Goal: Task Accomplishment & Management: Manage account settings

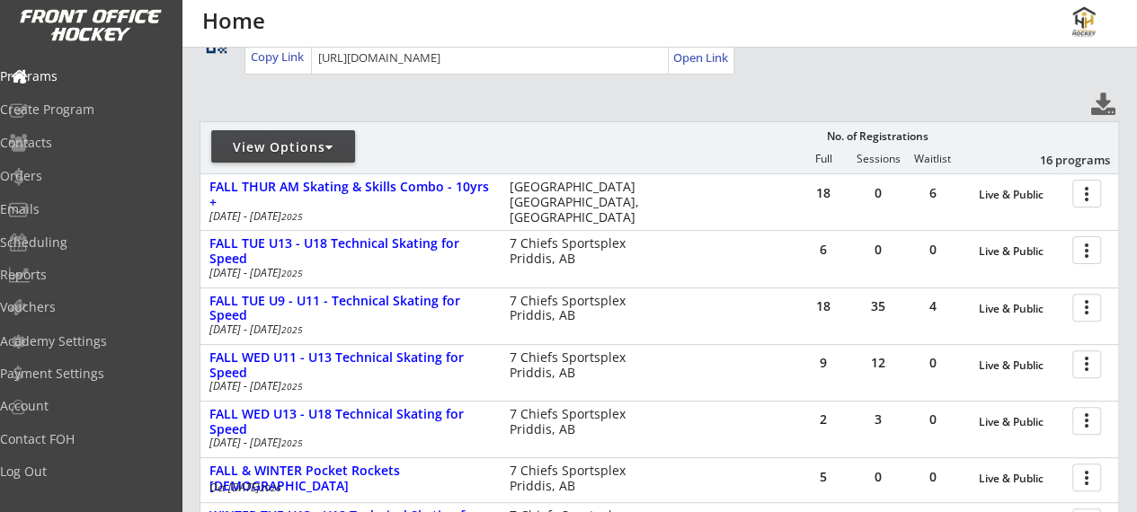
scroll to position [146, 0]
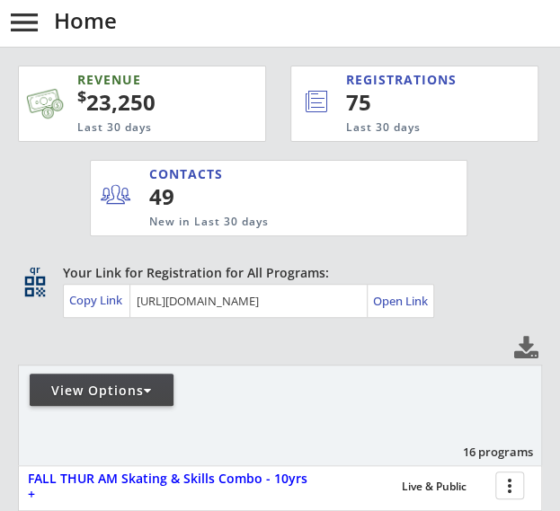
click at [20, 22] on button "menu" at bounding box center [24, 22] width 36 height 36
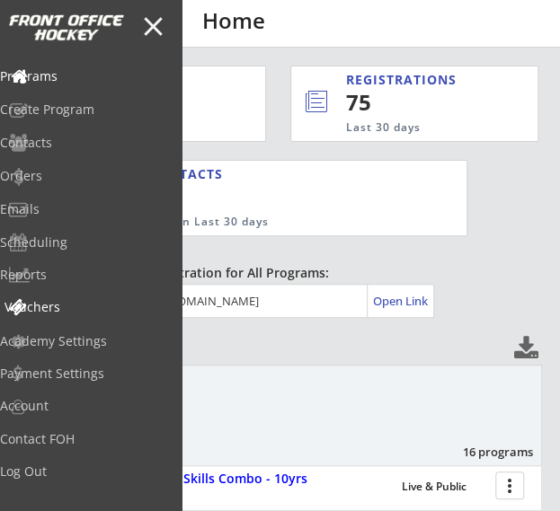
click at [83, 301] on div "Vouchers" at bounding box center [85, 307] width 162 height 13
select select ""Showing: Has Balance""
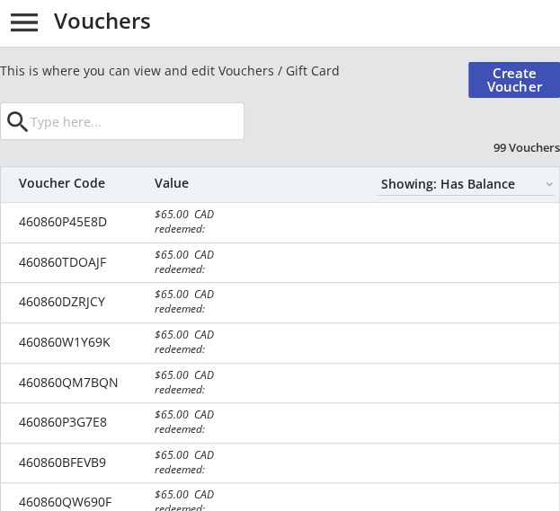
click at [110, 120] on input "input" at bounding box center [135, 121] width 217 height 36
type input "[PERSON_NAME]"
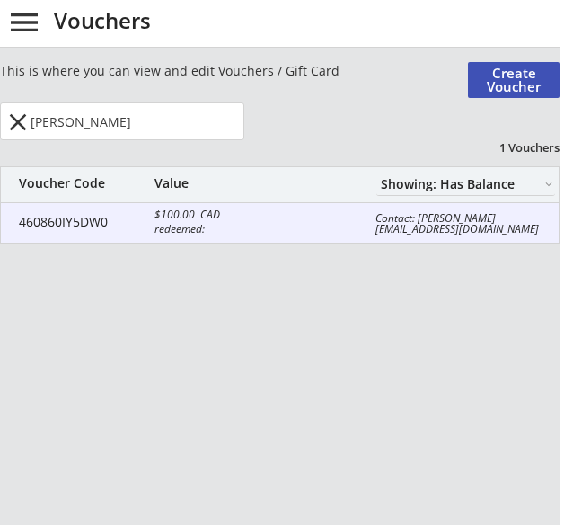
click at [196, 230] on div "redeemed:" at bounding box center [215, 229] width 120 height 11
select select ""CAD""
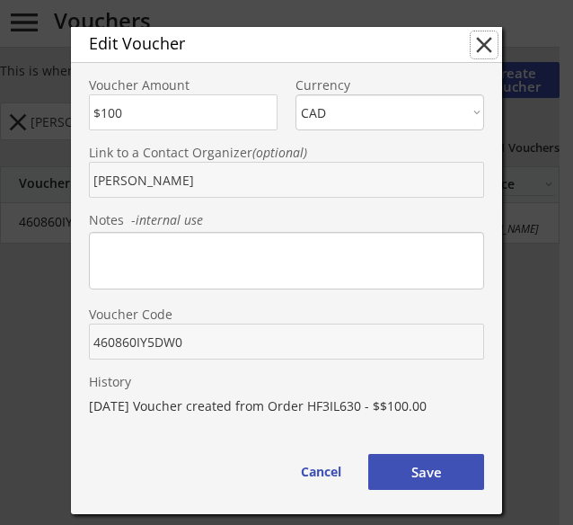
click at [481, 47] on button "close" at bounding box center [484, 44] width 27 height 27
type input "$0"
select select ""PLACEHOLDER_1427118222253""
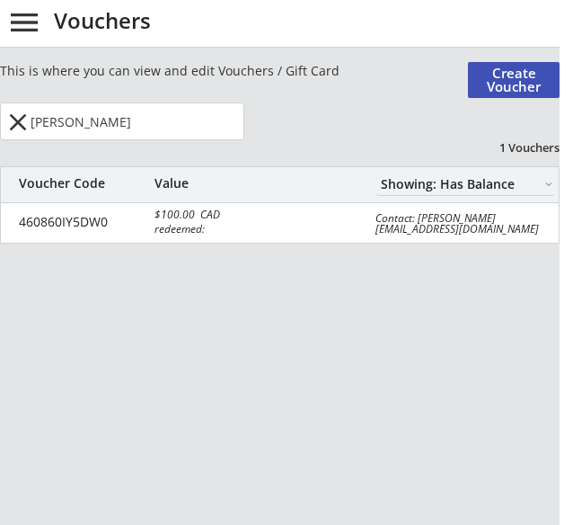
click at [532, 180] on select "Showing: Has Balance Showing: No Balance" at bounding box center [466, 184] width 179 height 23
click at [377, 173] on select "Showing: Has Balance Showing: No Balance" at bounding box center [466, 184] width 179 height 23
click at [519, 187] on select "Showing: Has Balance Showing: No Balance" at bounding box center [466, 184] width 179 height 23
select select ""Showing: Has Balance""
click at [377, 173] on select "Showing: Has Balance Showing: No Balance" at bounding box center [466, 184] width 179 height 23
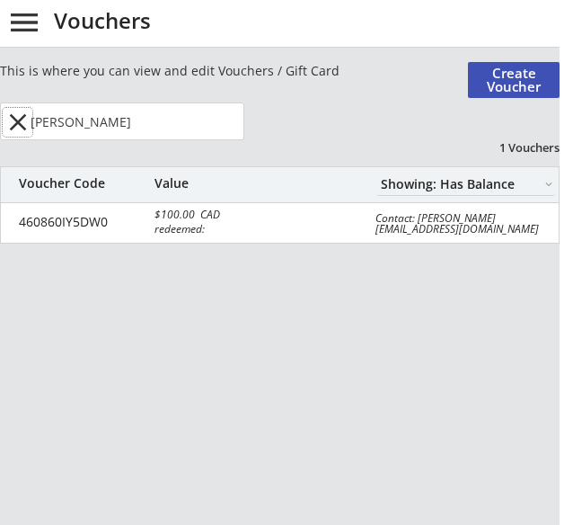
click at [25, 123] on button "close" at bounding box center [18, 122] width 30 height 29
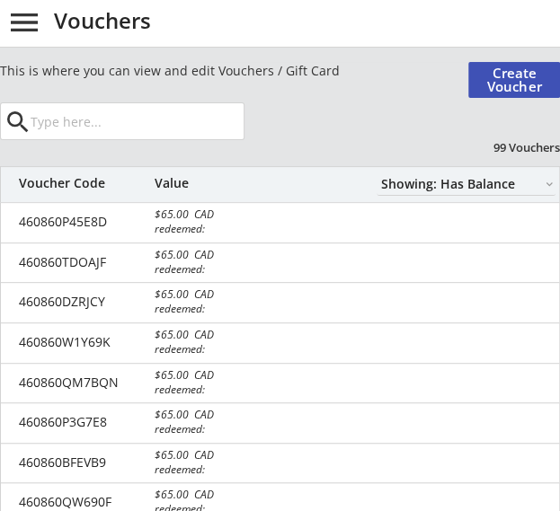
select select ""Showing: Has Balance""
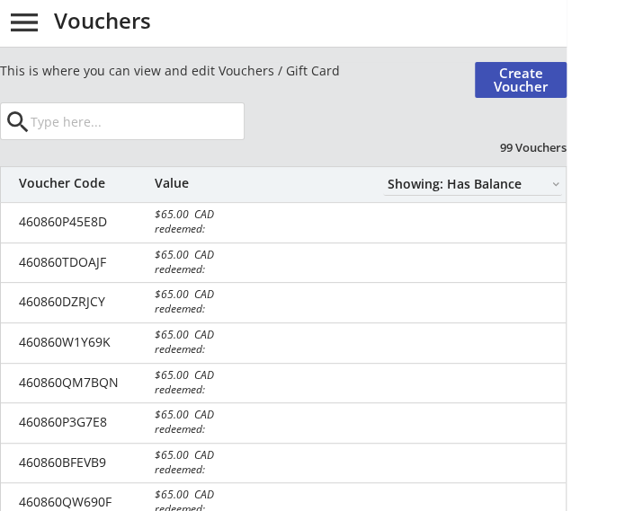
select select ""Showing: Has Balance""
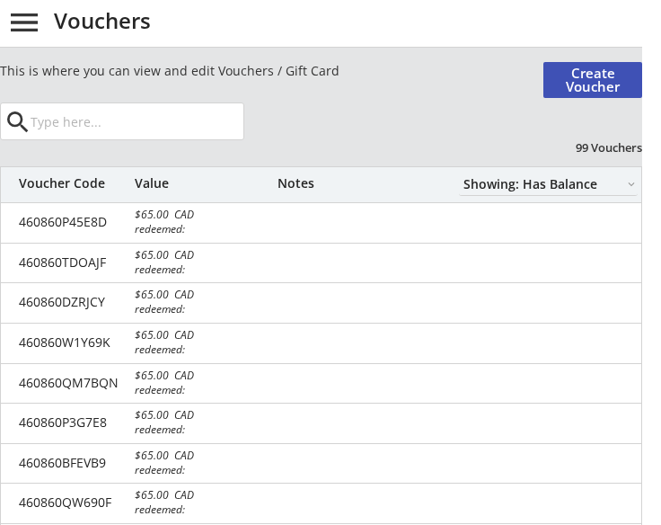
select select ""Showing: Has Balance""
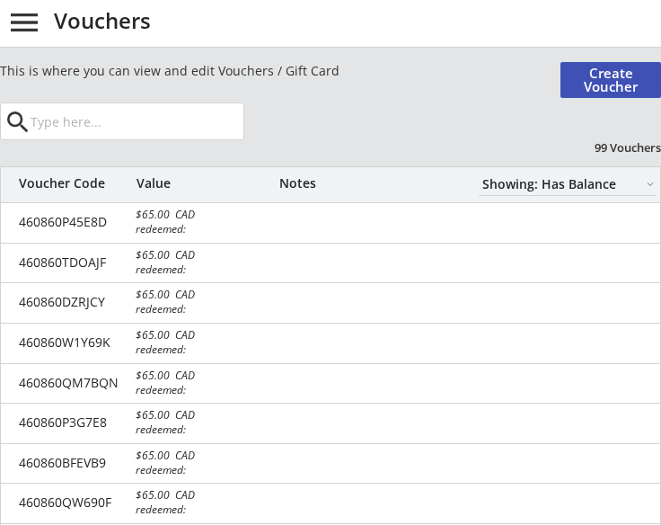
click at [138, 131] on input "input" at bounding box center [135, 121] width 217 height 36
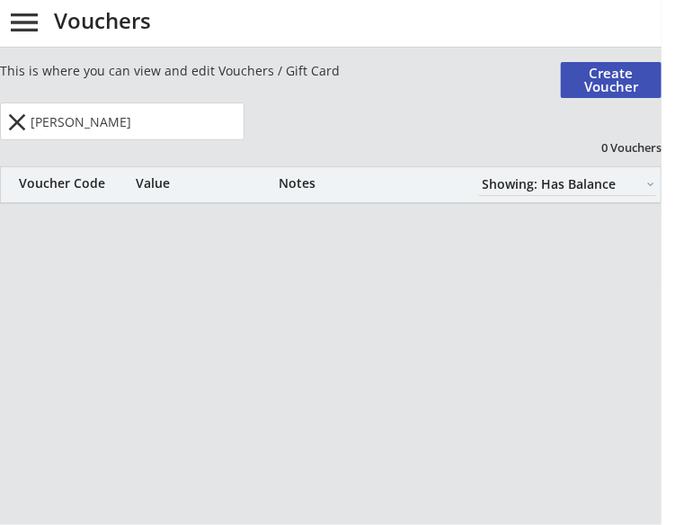
type input "ian"
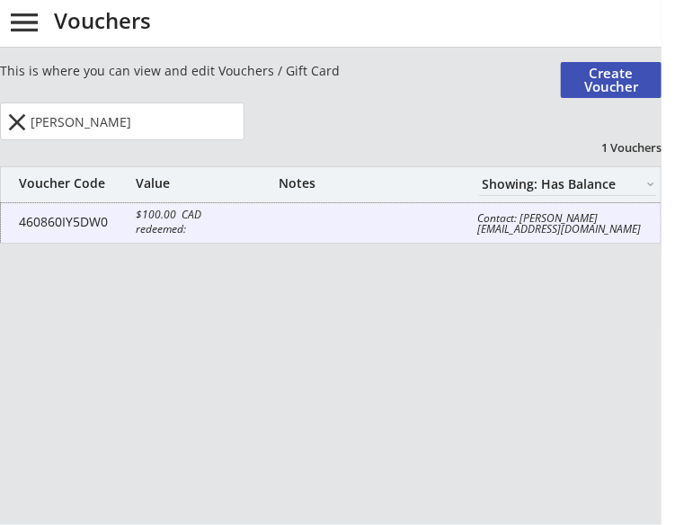
click at [75, 229] on div "460860IY5DW0 $100.00 CAD redeemed: Contact: Ian Keir iankeir@hotmail.com" at bounding box center [331, 223] width 660 height 40
type input "$100"
select select ""CAD""
type input "Ian Keir"
type input "460860IY5DW0"
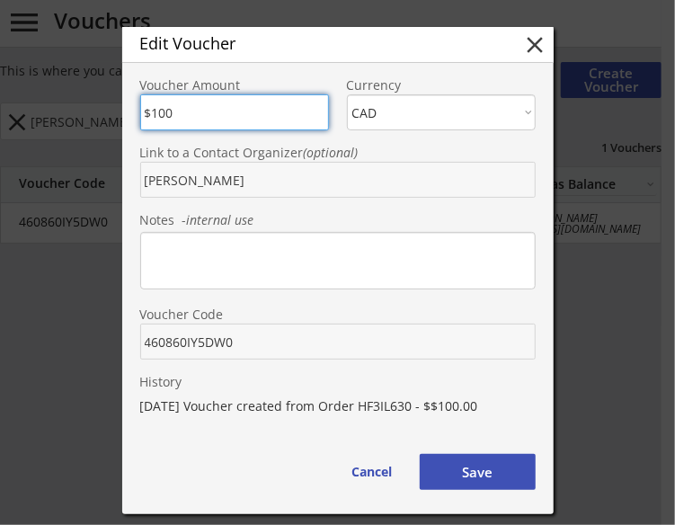
click at [376, 490] on div "Edit Voucher close Voucher Amount Currency CAD USD Link to a Contact Organizer …" at bounding box center [337, 270] width 431 height 487
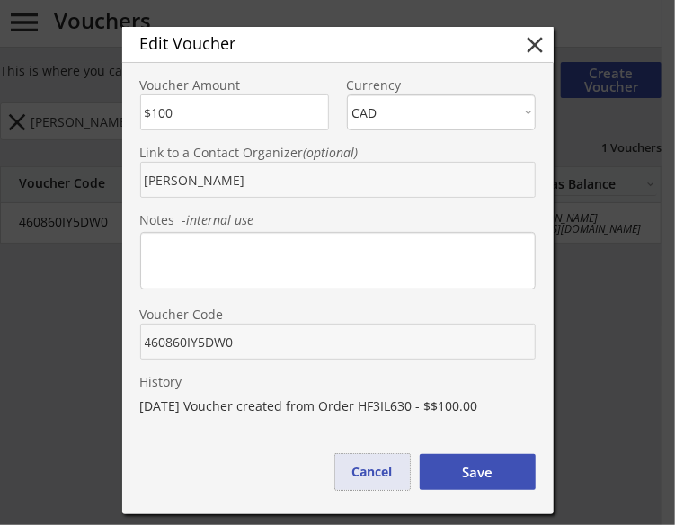
click at [376, 488] on button "Cancel" at bounding box center [372, 472] width 75 height 36
type input "$0"
select select ""PLACEHOLDER_1427118222253""
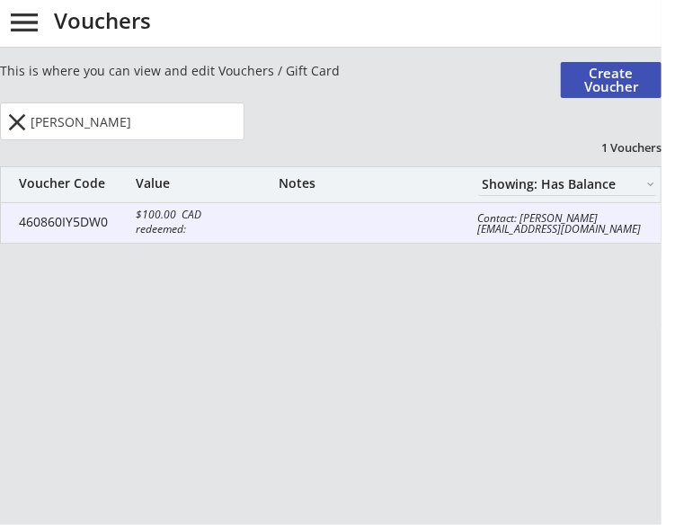
click at [113, 224] on div "460860IY5DW0" at bounding box center [72, 222] width 107 height 13
type input "$100"
select select ""CAD""
type input "Ian Keir"
type input "460860IY5DW0"
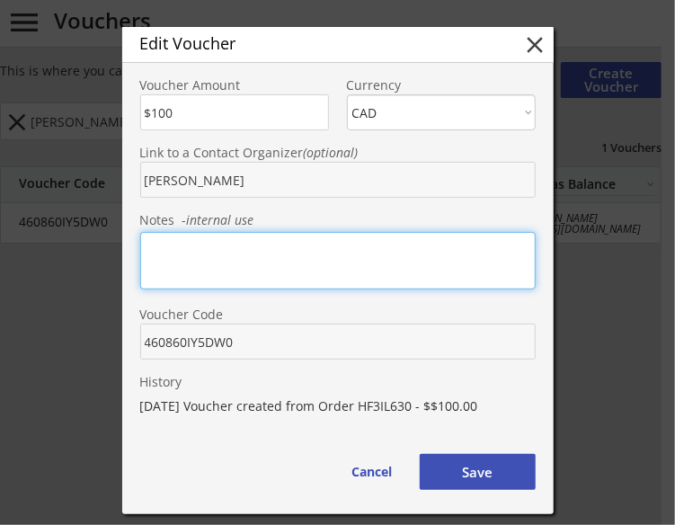
click at [205, 262] on textarea at bounding box center [337, 261] width 395 height 58
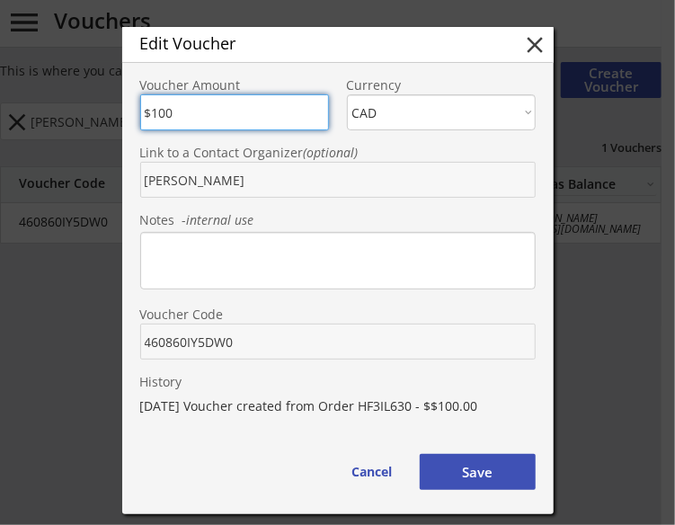
drag, startPoint x: 205, startPoint y: 126, endPoint x: 152, endPoint y: 120, distance: 53.3
click at [152, 120] on input "input" at bounding box center [234, 112] width 189 height 36
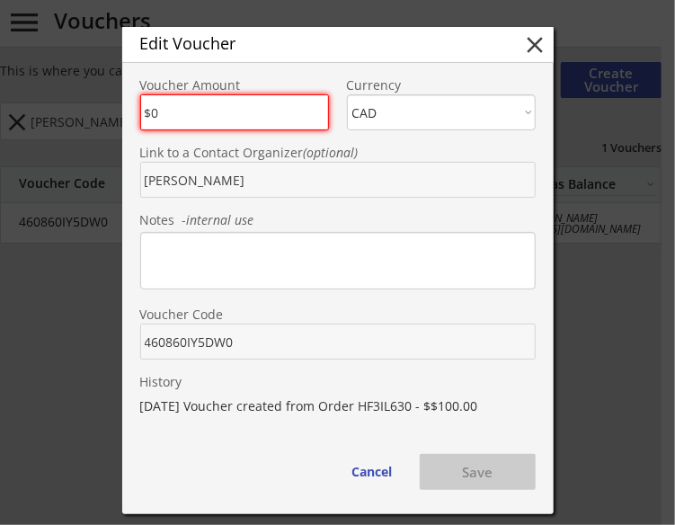
type input "$0"
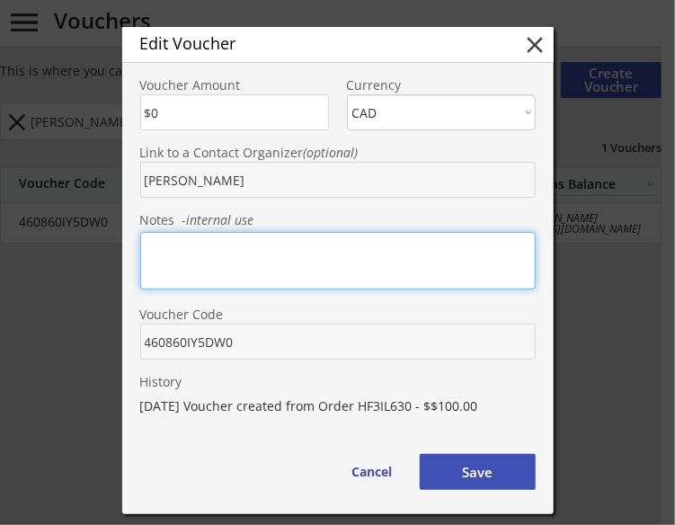
click at [249, 262] on textarea at bounding box center [337, 261] width 395 height 58
click at [426, 233] on textarea "Used credit towards private session with" at bounding box center [337, 261] width 395 height 58
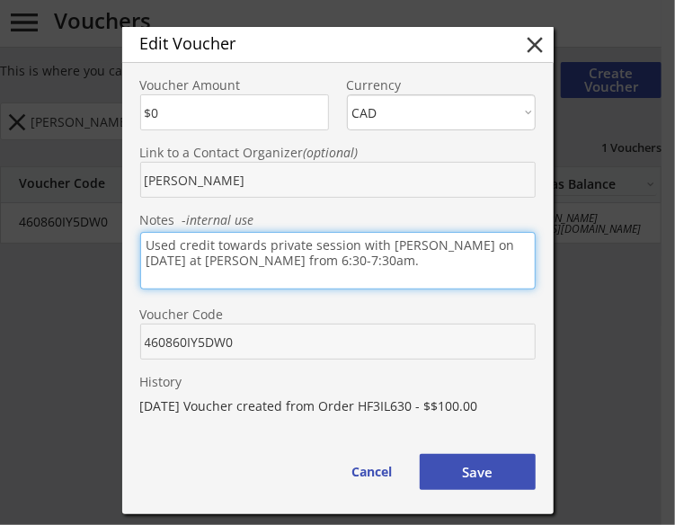
type textarea "Used credit towards private session with Austin on September 3rd at Stu Peppard…"
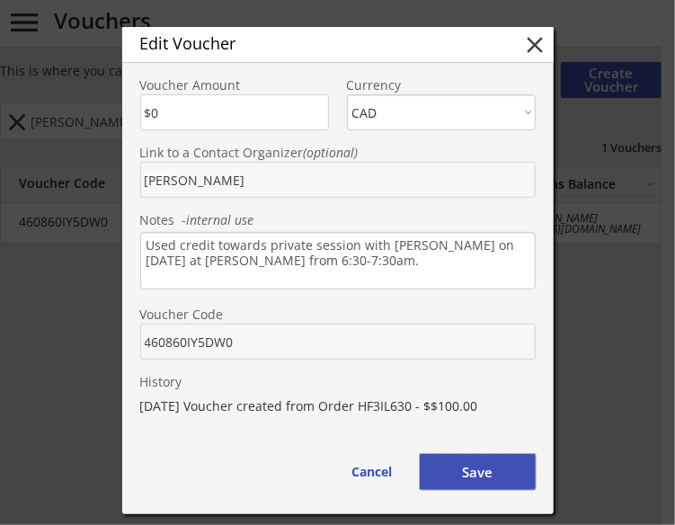
click at [471, 468] on button "Save" at bounding box center [478, 472] width 116 height 36
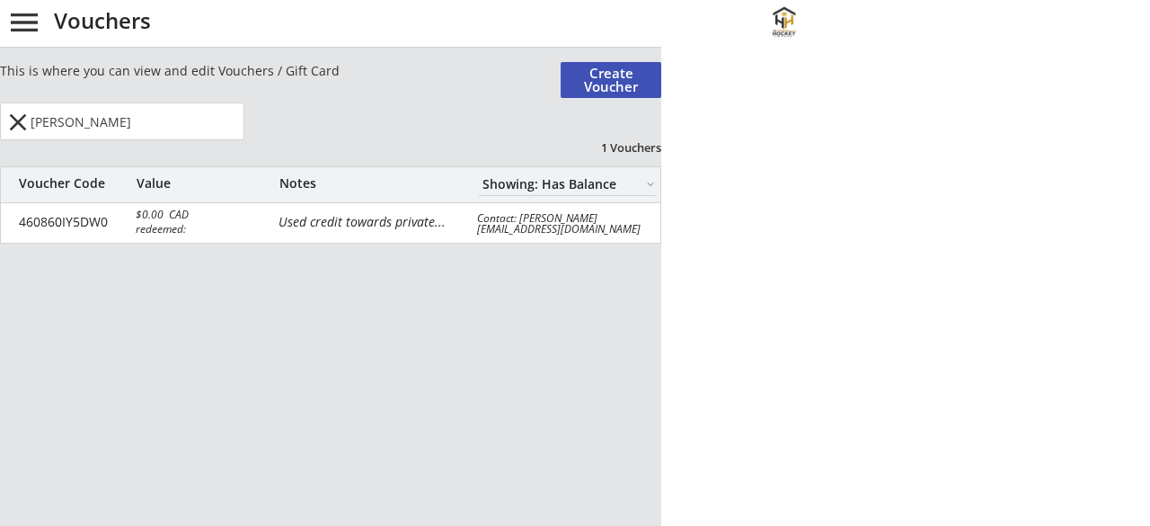
select select ""Showing: Has Balance""
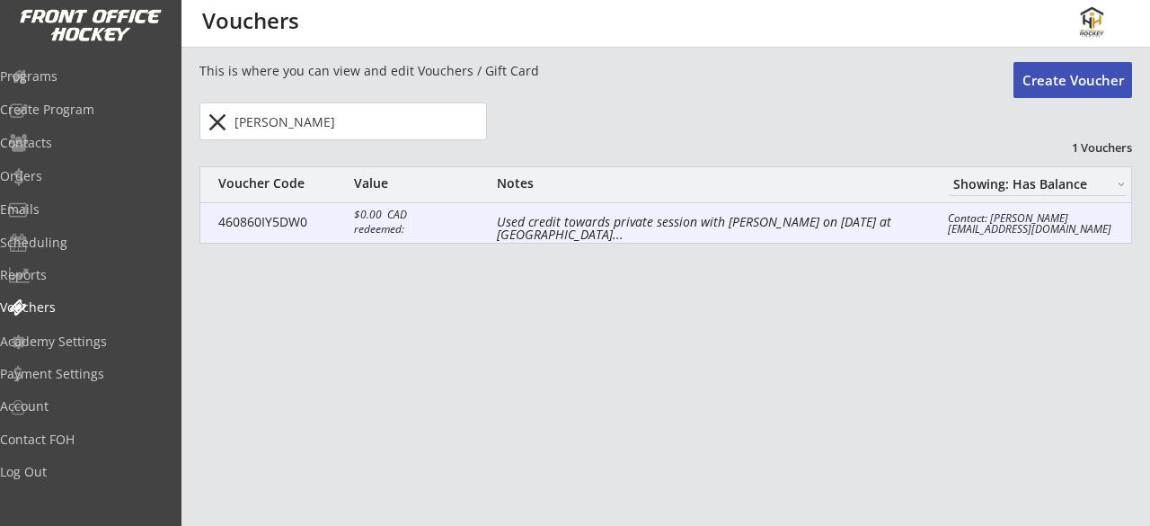
click at [284, 218] on div "460860IY5DW0" at bounding box center [281, 222] width 126 height 13
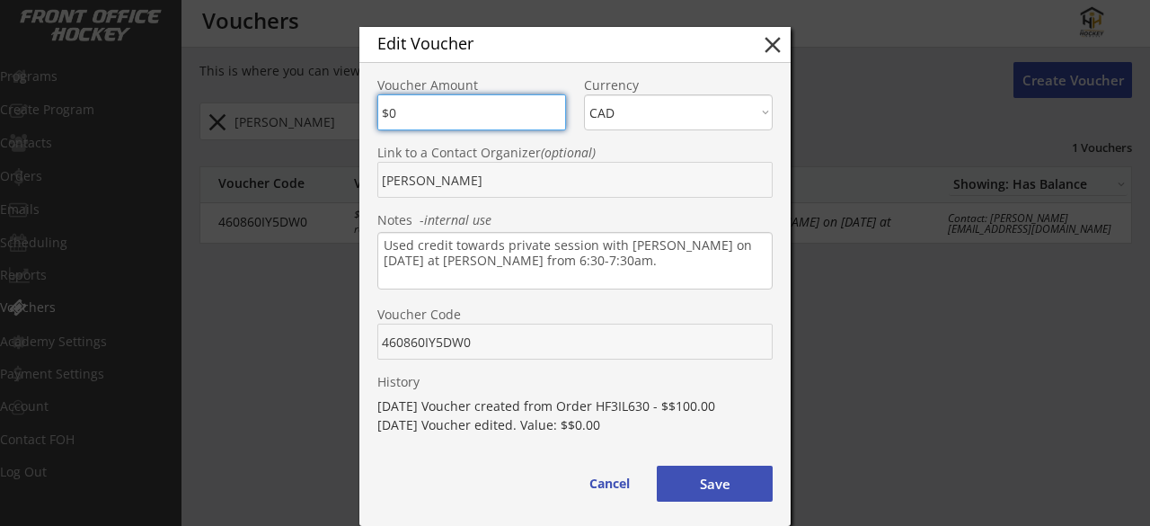
click at [599, 408] on div "8/26/25 Voucher created from Order HF3IL630 - $$100.00 9/25/25 Voucher edited. …" at bounding box center [574, 415] width 395 height 38
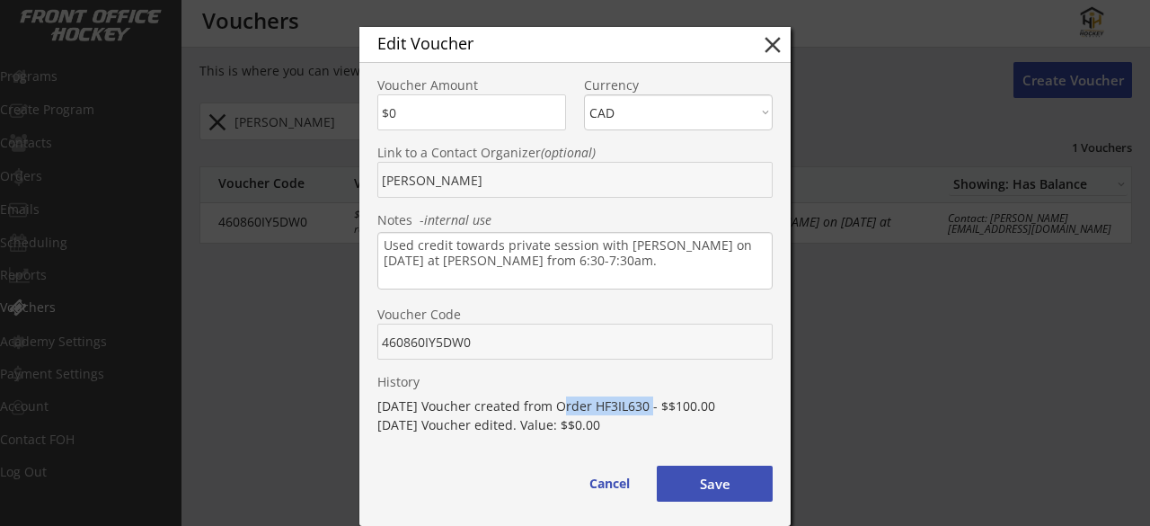
drag, startPoint x: 649, startPoint y: 411, endPoint x: 557, endPoint y: 403, distance: 92.0
click at [557, 403] on div "8/26/25 Voucher created from Order HF3IL630 - $$100.00 9/25/25 Voucher edited. …" at bounding box center [574, 415] width 395 height 38
copy div "Order HF3IL630"
click at [701, 483] on button "Save" at bounding box center [715, 484] width 116 height 36
click at [897, 410] on div at bounding box center [575, 263] width 1150 height 526
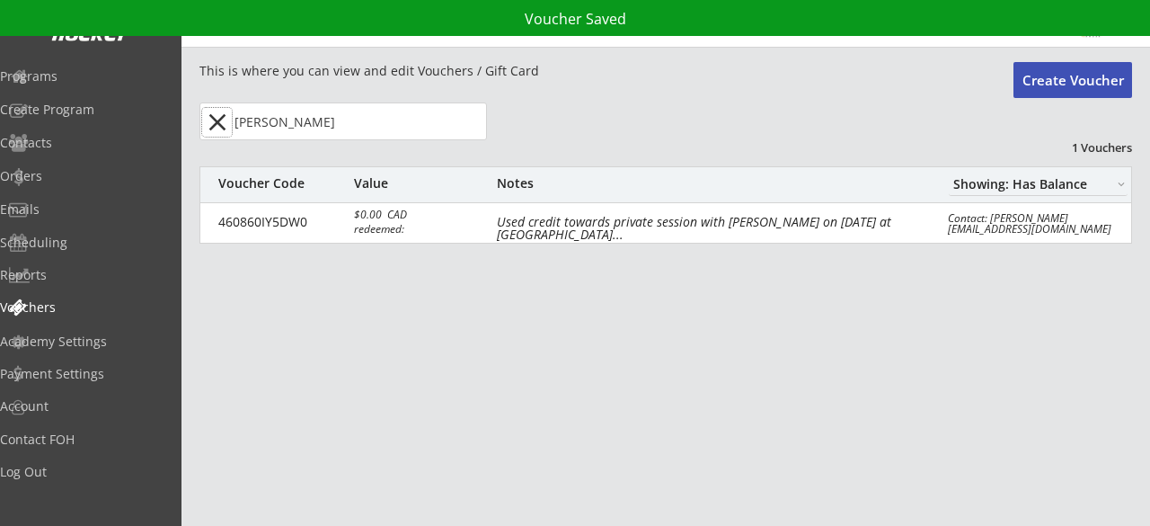
click at [209, 118] on button "close" at bounding box center [217, 122] width 30 height 29
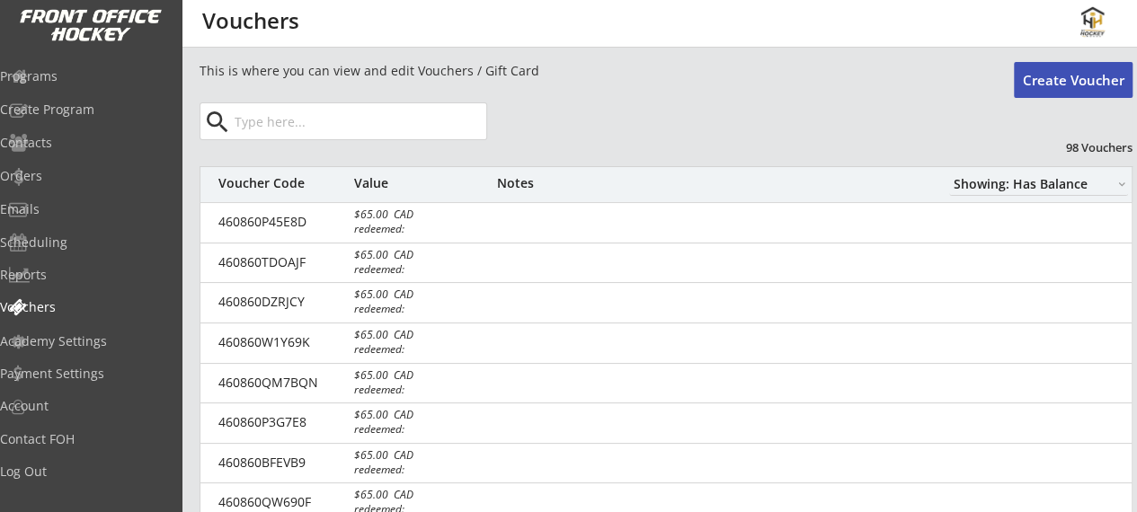
scroll to position [0, 13]
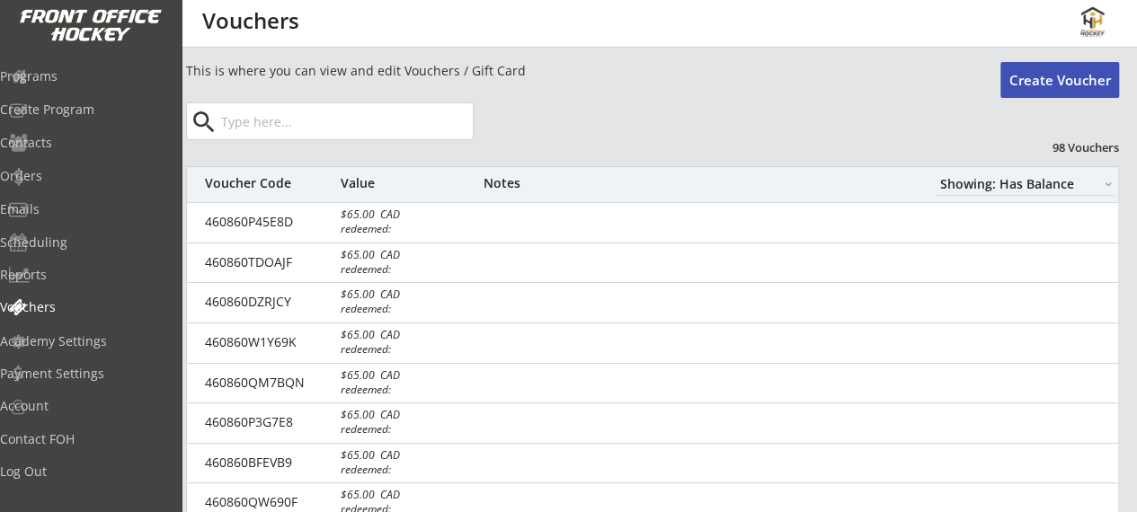
click at [1029, 191] on select "Showing: Has Balance Showing: No Balance" at bounding box center [1025, 184] width 179 height 23
select select ""Showing: No Balance""
click at [936, 173] on select "Showing: Has Balance Showing: No Balance" at bounding box center [1025, 184] width 179 height 23
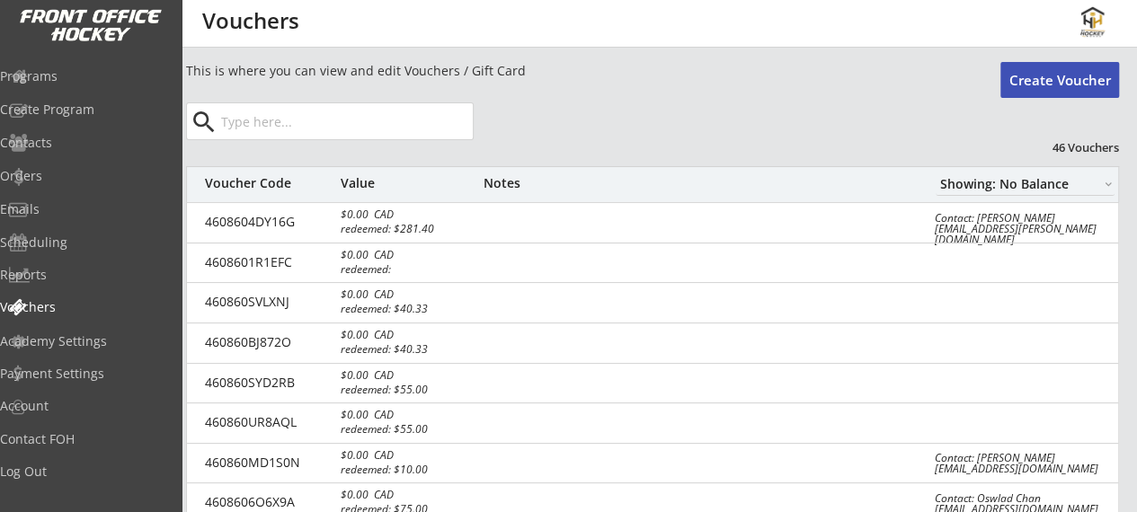
click at [334, 112] on input "input" at bounding box center [345, 121] width 256 height 36
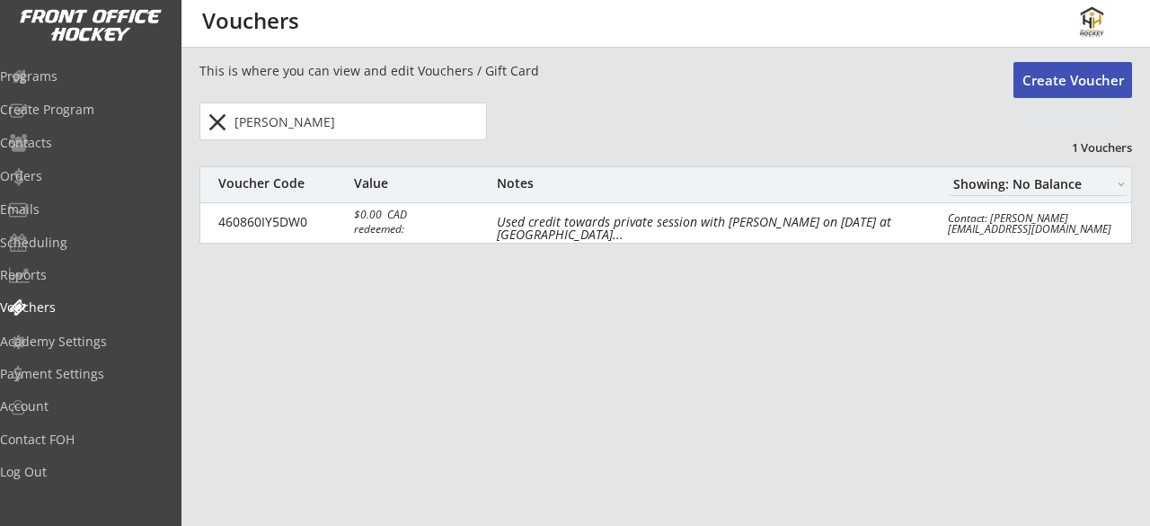
type input "ian"
click at [69, 181] on div "Orders" at bounding box center [85, 176] width 162 height 13
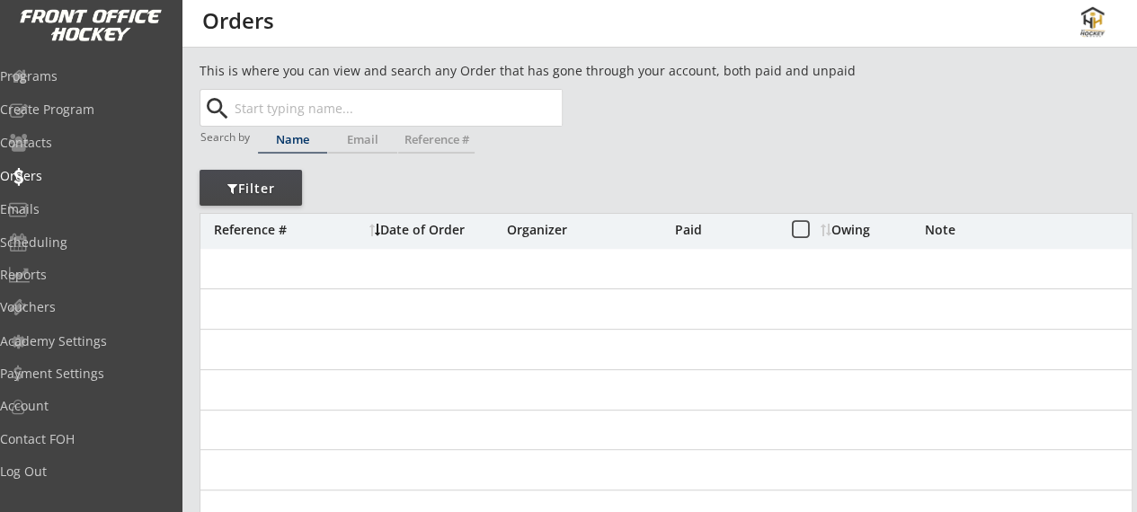
click at [310, 114] on input "text" at bounding box center [396, 108] width 331 height 36
type input "ian"
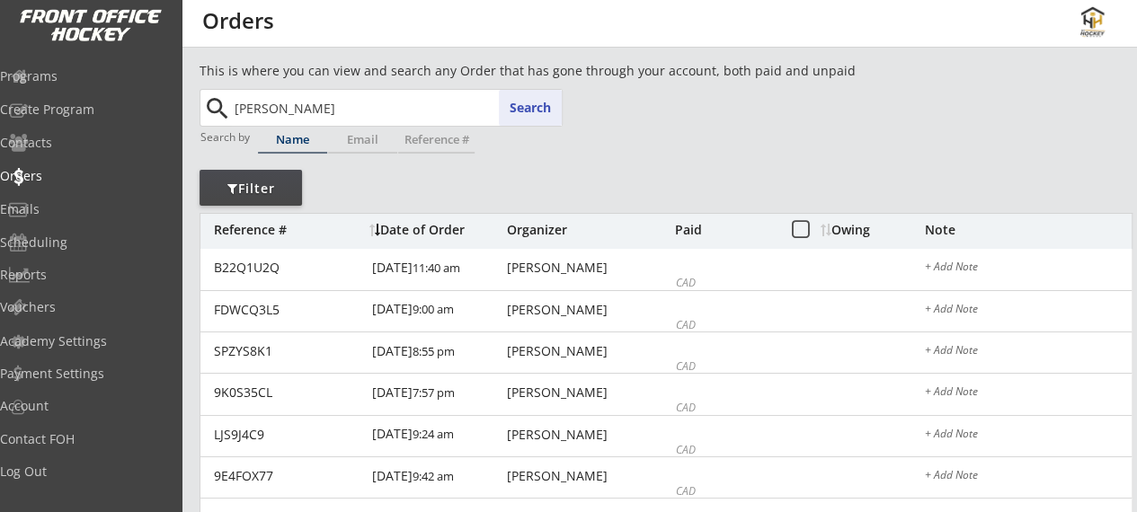
type input "ian Sych"
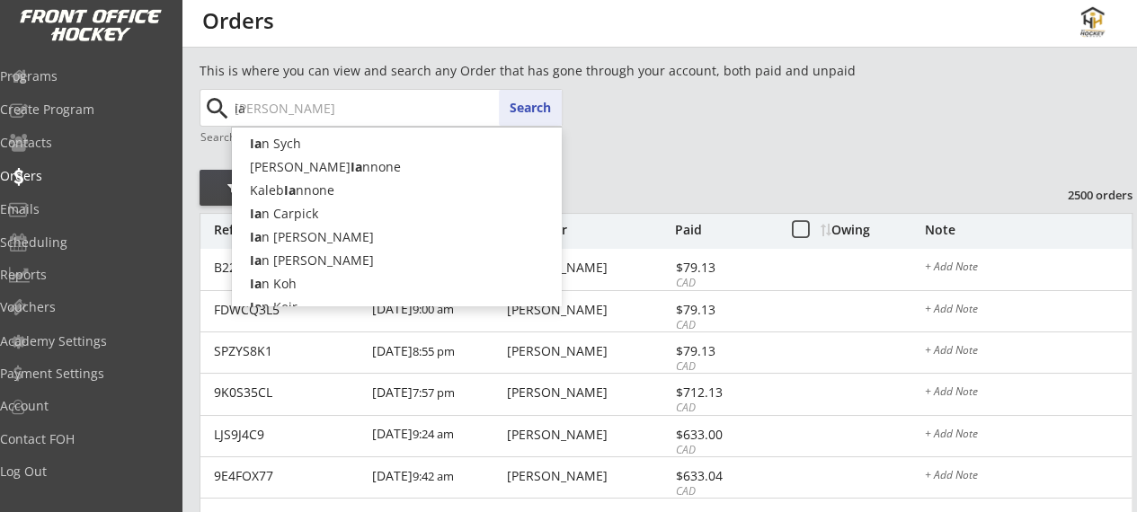
type input "i"
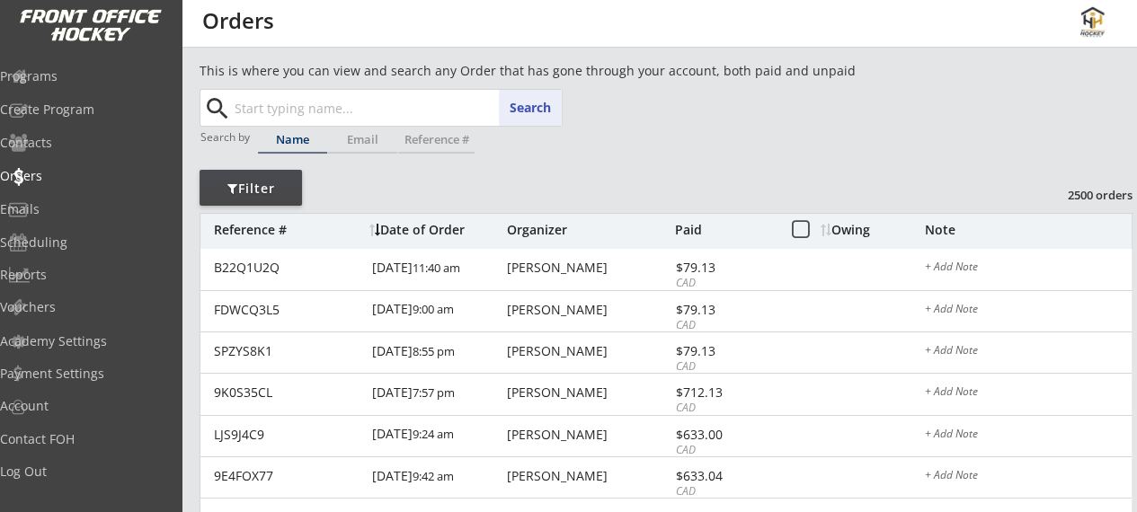
paste input "Order HF3IL630"
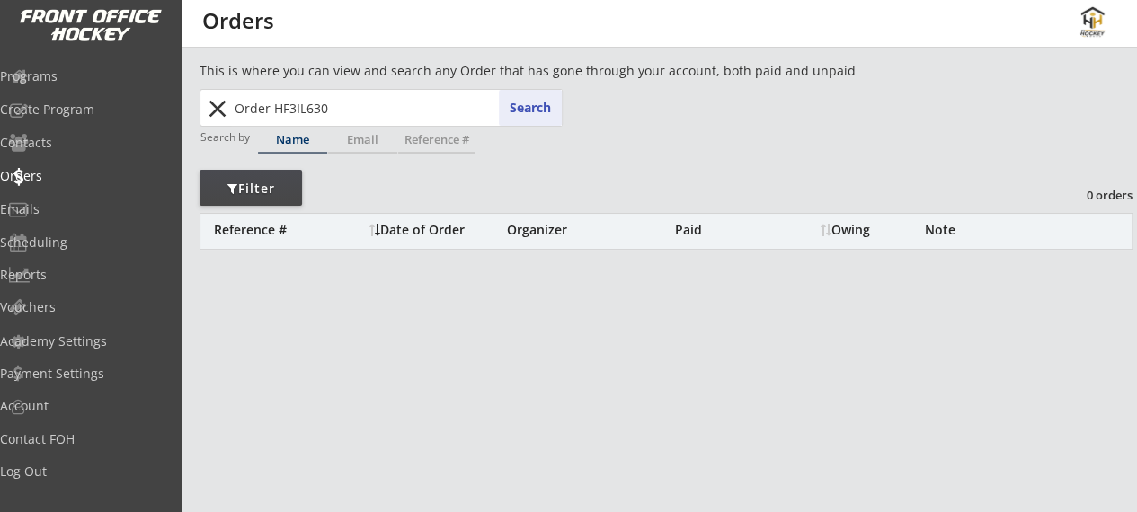
drag, startPoint x: 272, startPoint y: 106, endPoint x: 69, endPoint y: 80, distance: 204.8
click at [69, 80] on body "REVENUE $ 23,250 Last 30 days REGISTRATIONS 75 Last 30 days CONTACTS 49 New in …" at bounding box center [568, 256] width 1137 height 512
type input "HF3IL630"
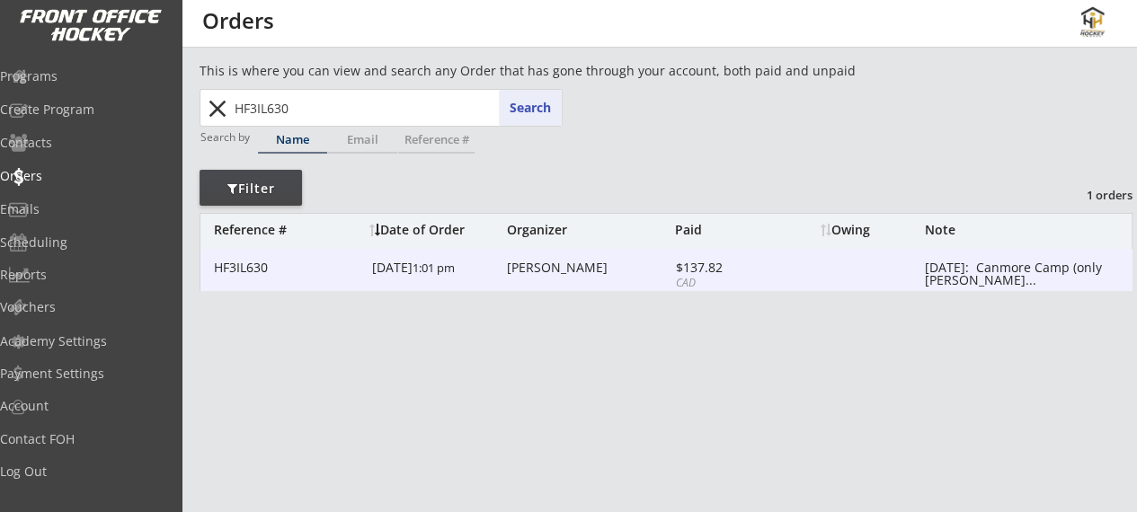
click at [390, 269] on div "7/11/25 1:01 pm" at bounding box center [437, 269] width 130 height 40
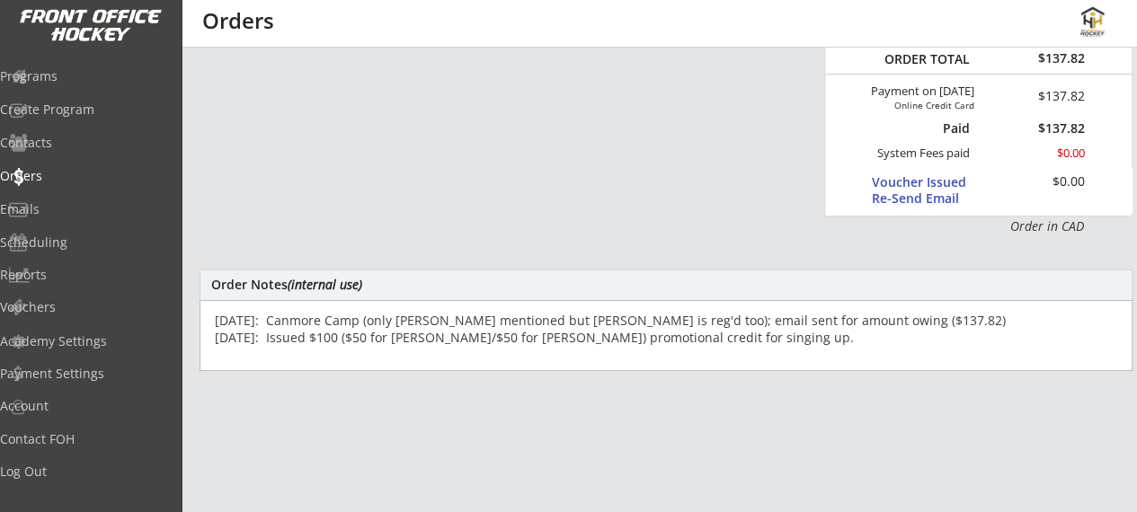
scroll to position [450, 0]
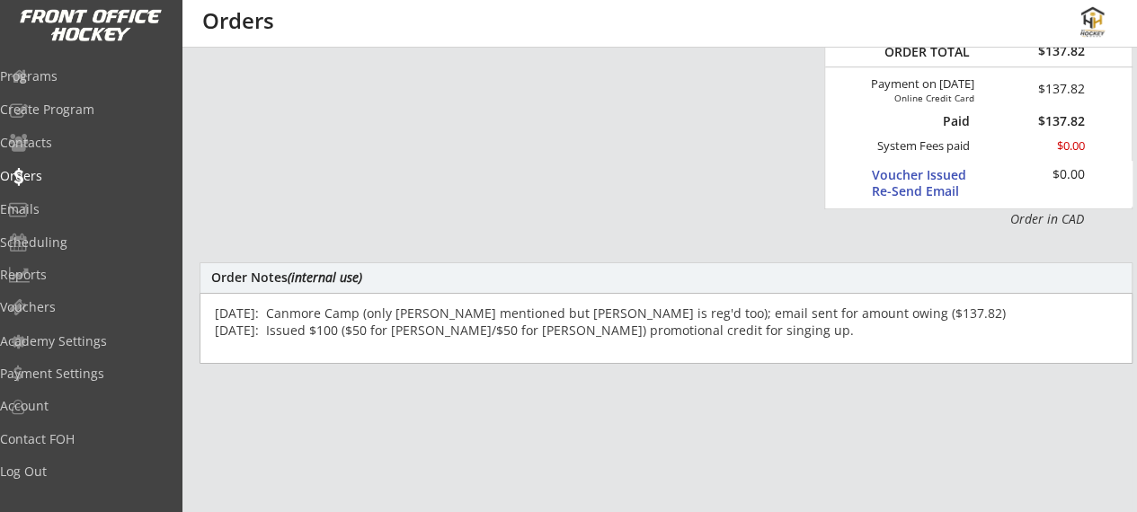
click at [536, 328] on textarea "July 9/25: Canmore Camp (only Charles mentioned but Henry is reg'd too); email …" at bounding box center [666, 328] width 933 height 71
click at [791, 335] on textarea "July 9/25: Canmore Camp (only Charles mentioned but Henry is reg'd too); email …" at bounding box center [666, 328] width 933 height 71
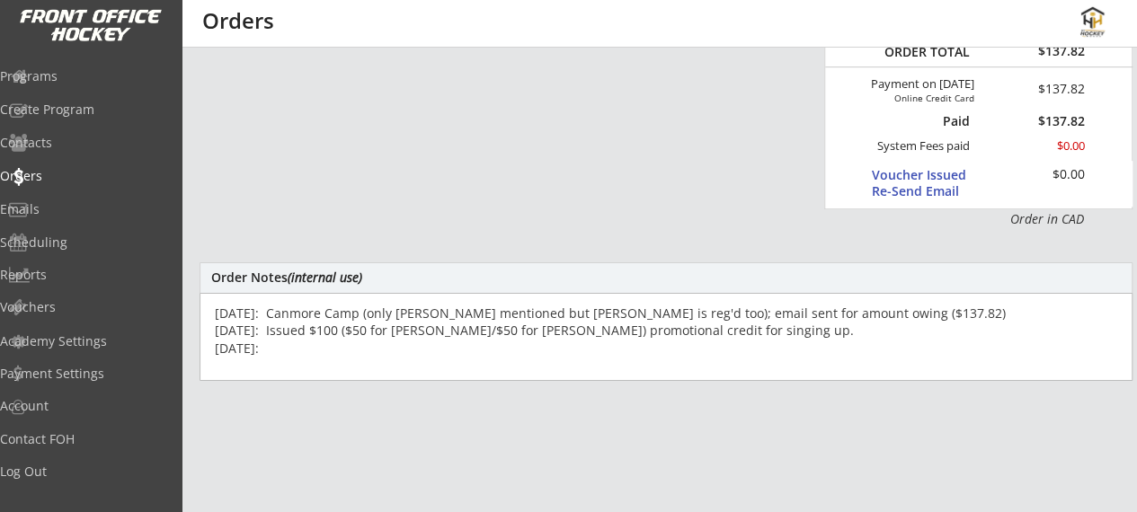
click at [277, 325] on textarea "July 9/25: Canmore Camp (only Charles mentioned but Henry is reg'd too); email …" at bounding box center [666, 337] width 933 height 88
click at [288, 343] on textarea "July 9/25: Canmore Camp (only Charles mentioned but Henry is reg'd too); email …" at bounding box center [666, 337] width 933 height 88
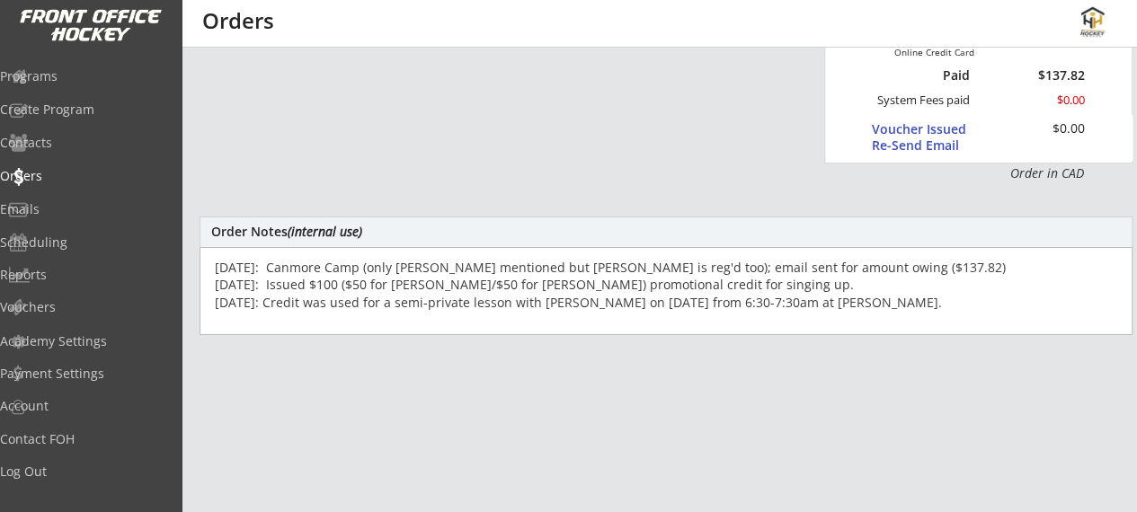
scroll to position [497, 0]
type textarea "July 9/25: Canmore Camp (only Charles mentioned but Henry is reg'd too); email …"
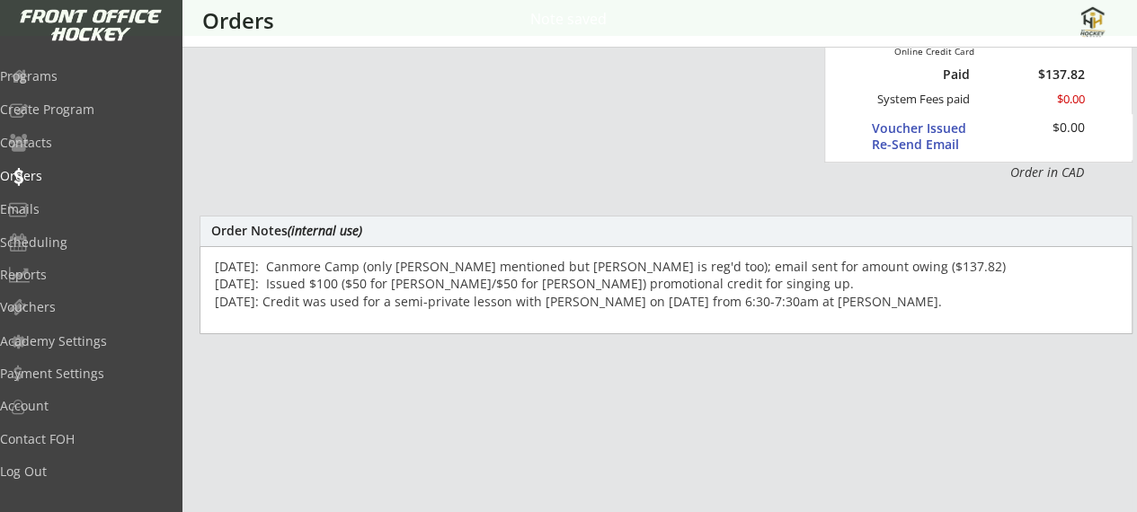
click at [432, 405] on div "# HF3IL630 Go Back to Order List Email Receipt Refund Options Completed On July…" at bounding box center [666, 125] width 933 height 1123
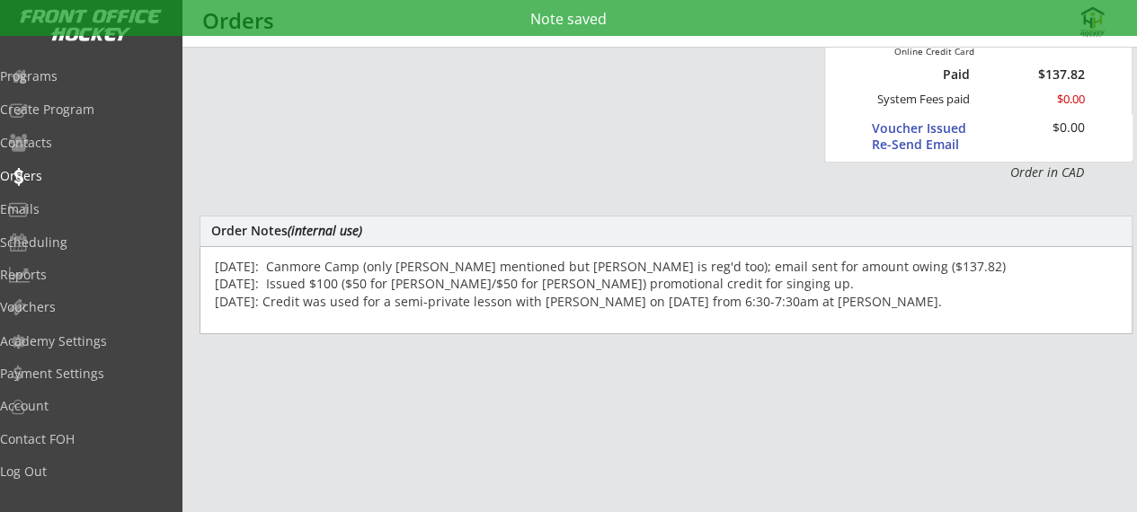
scroll to position [0, 0]
